Goal: Task Accomplishment & Management: Manage account settings

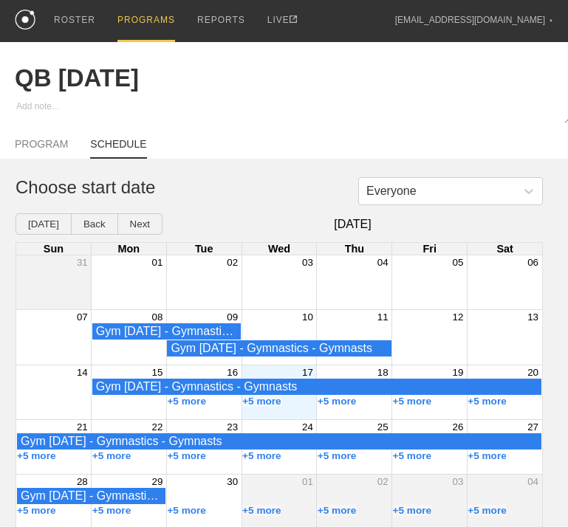
scroll to position [19, 0]
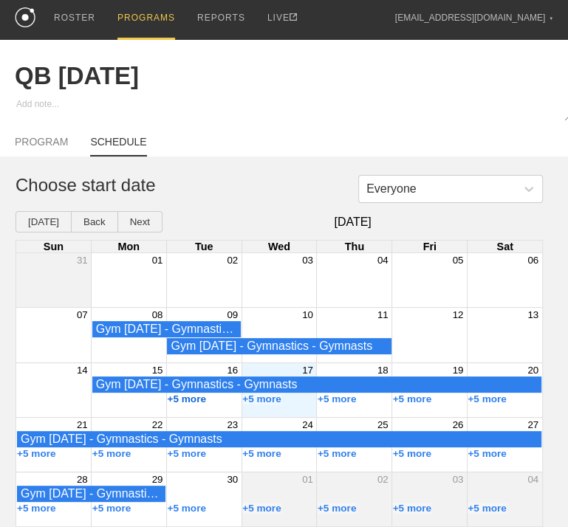
click at [198, 394] on button "+5 more" at bounding box center [186, 399] width 39 height 11
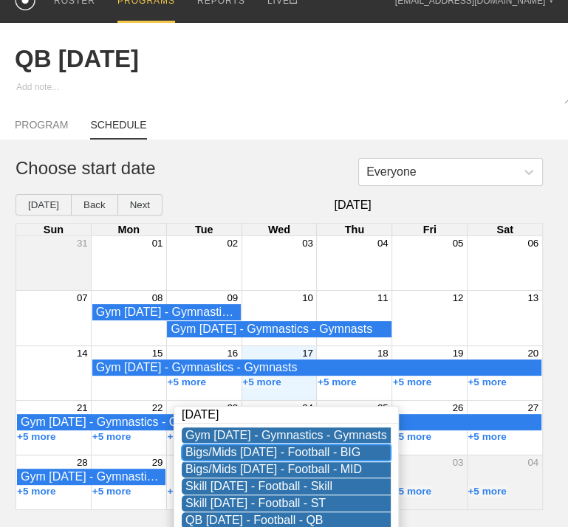
click at [296, 448] on div "Bigs/Mids [DATE] - Football - BIG" at bounding box center [286, 452] width 202 height 13
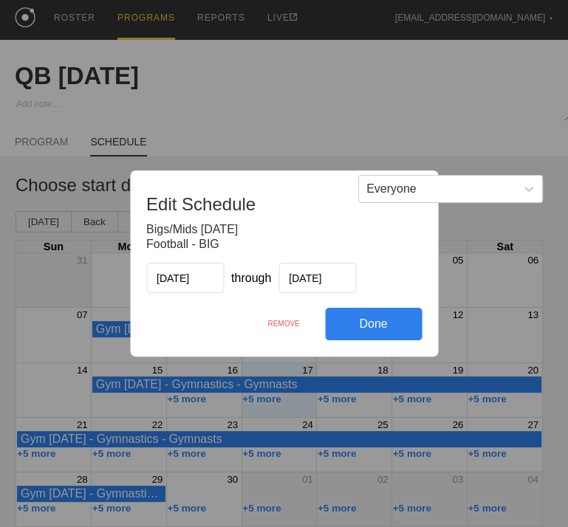
click at [286, 324] on div "REMOVE" at bounding box center [283, 324] width 83 height 32
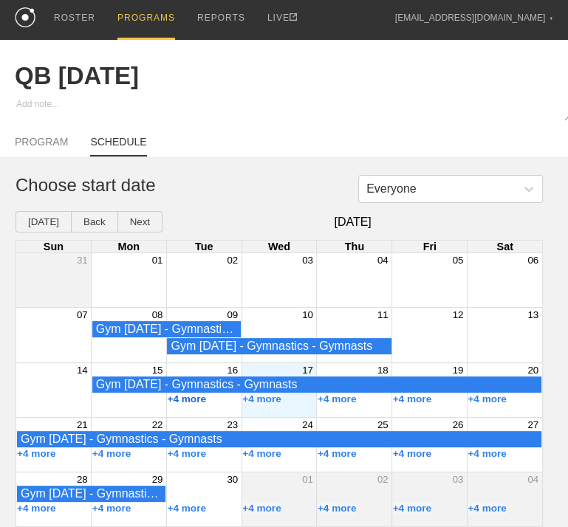
click at [199, 397] on button "+4 more" at bounding box center [186, 399] width 39 height 11
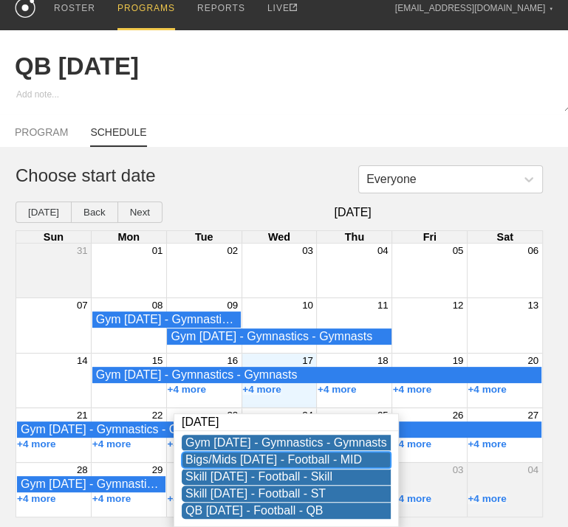
click at [245, 453] on div "Bigs/Mids [DATE] - Football - MID" at bounding box center [286, 459] width 202 height 13
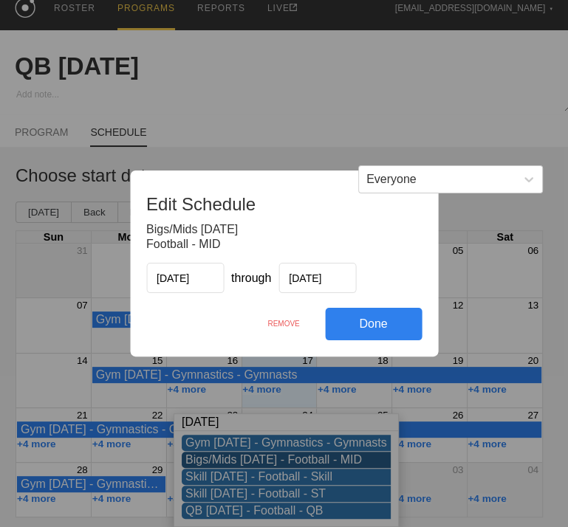
click at [272, 325] on div "REMOVE" at bounding box center [283, 324] width 83 height 32
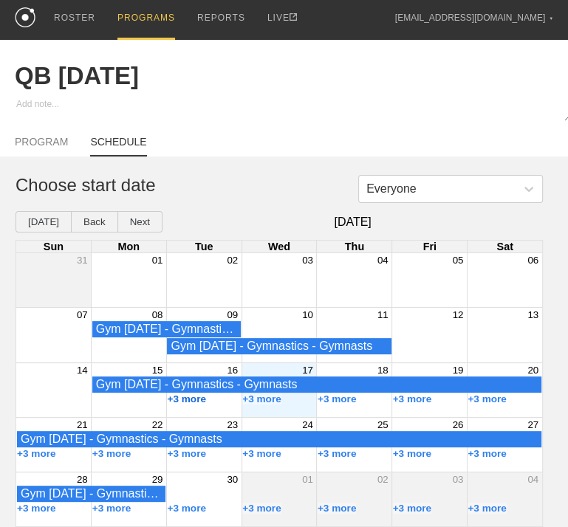
click at [190, 394] on button "+3 more" at bounding box center [186, 399] width 39 height 11
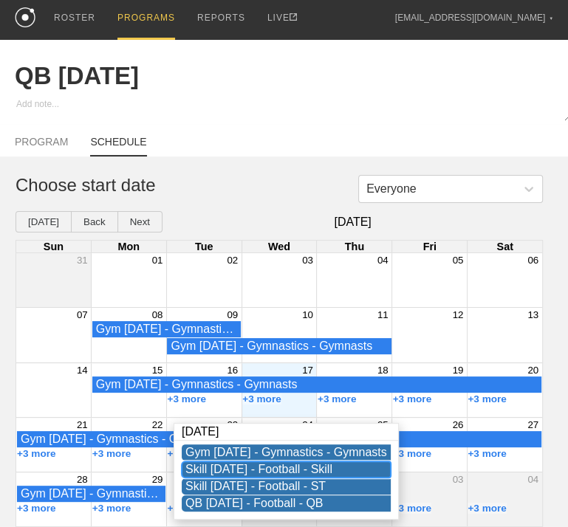
click at [233, 463] on div "Skill [DATE] - Football - Skill" at bounding box center [286, 469] width 202 height 13
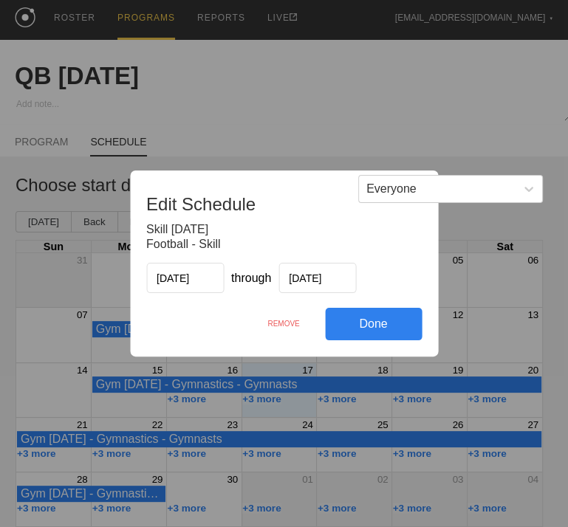
drag, startPoint x: 289, startPoint y: 321, endPoint x: 351, endPoint y: 78, distance: 250.7
click at [289, 321] on div "REMOVE" at bounding box center [283, 324] width 83 height 32
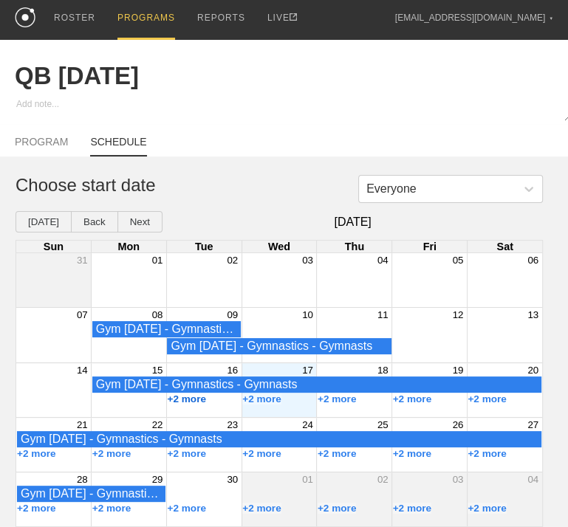
click at [190, 396] on button "+2 more" at bounding box center [186, 399] width 39 height 11
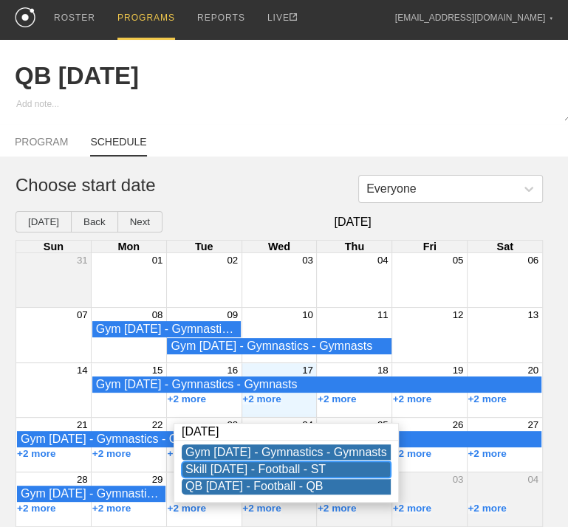
click at [242, 463] on div "Skill [DATE] - Football - ST" at bounding box center [286, 469] width 202 height 13
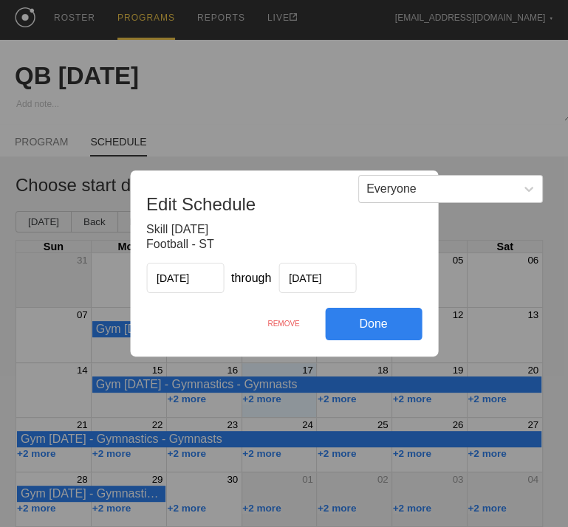
drag, startPoint x: 278, startPoint y: 324, endPoint x: 360, endPoint y: 80, distance: 257.3
click at [278, 324] on div "REMOVE" at bounding box center [283, 324] width 83 height 32
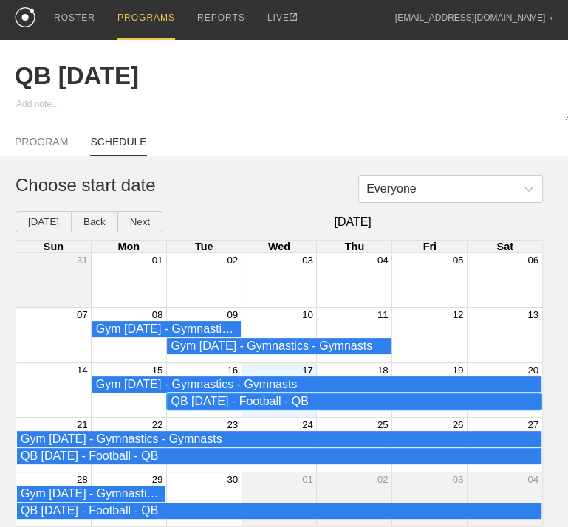
click at [221, 398] on div "QB [DATE] - Football - QB" at bounding box center [354, 401] width 367 height 13
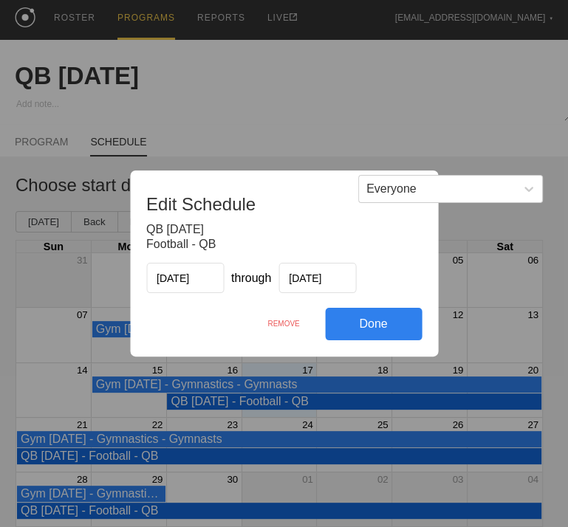
click at [281, 328] on div "REMOVE" at bounding box center [283, 324] width 83 height 32
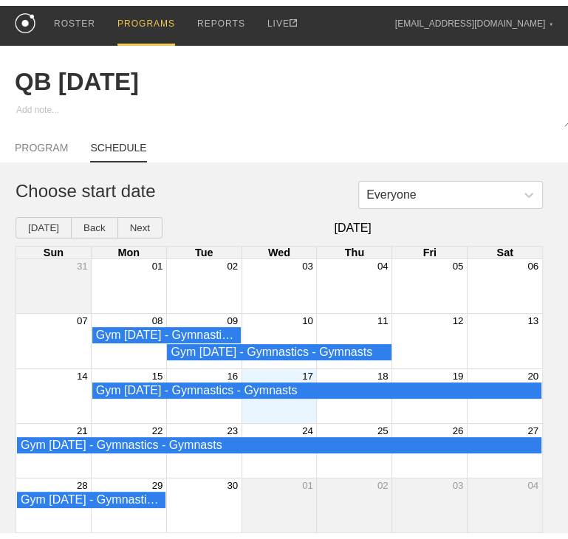
scroll to position [0, 0]
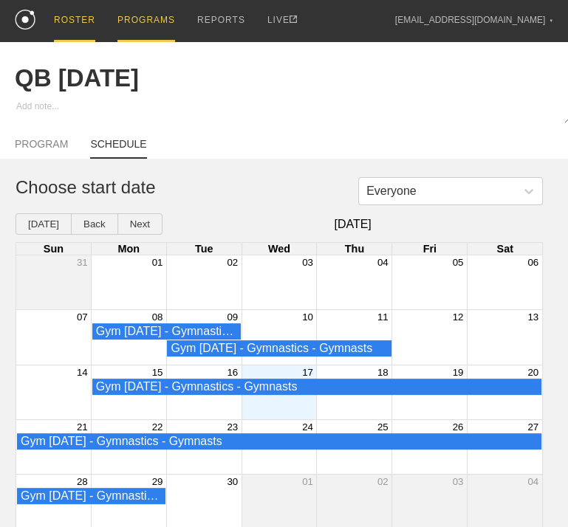
click at [87, 19] on div "ROSTER" at bounding box center [74, 21] width 41 height 42
